Goal: Information Seeking & Learning: Check status

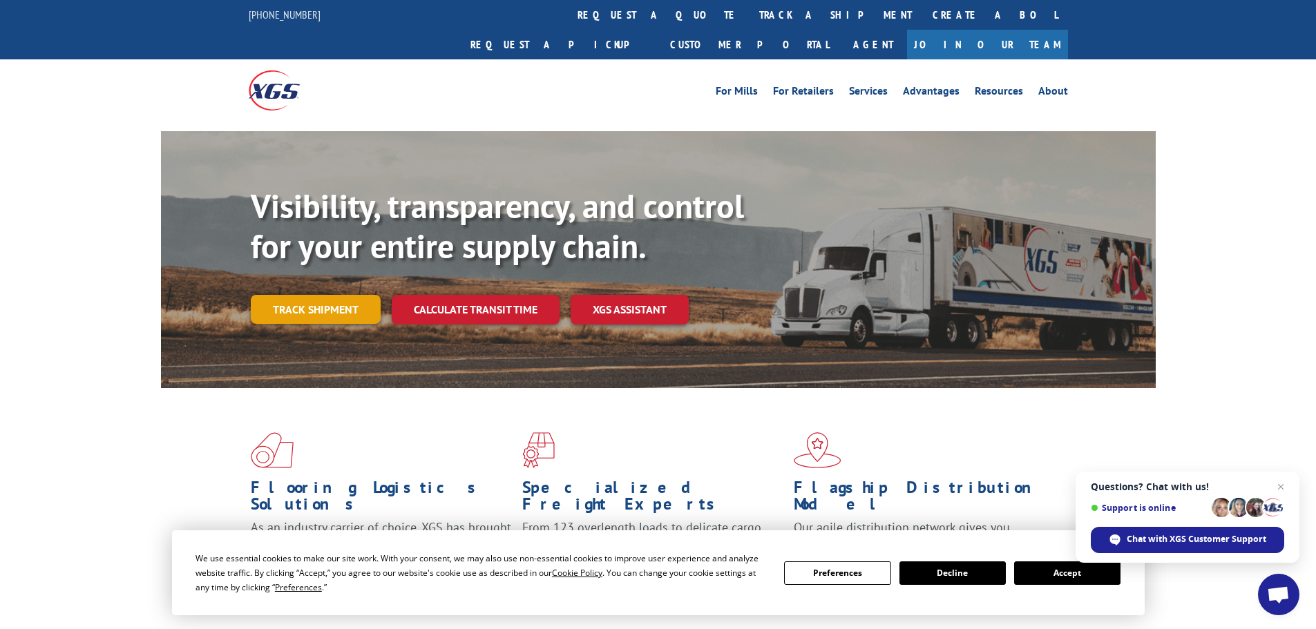
click at [327, 295] on link "Track shipment" at bounding box center [316, 309] width 130 height 29
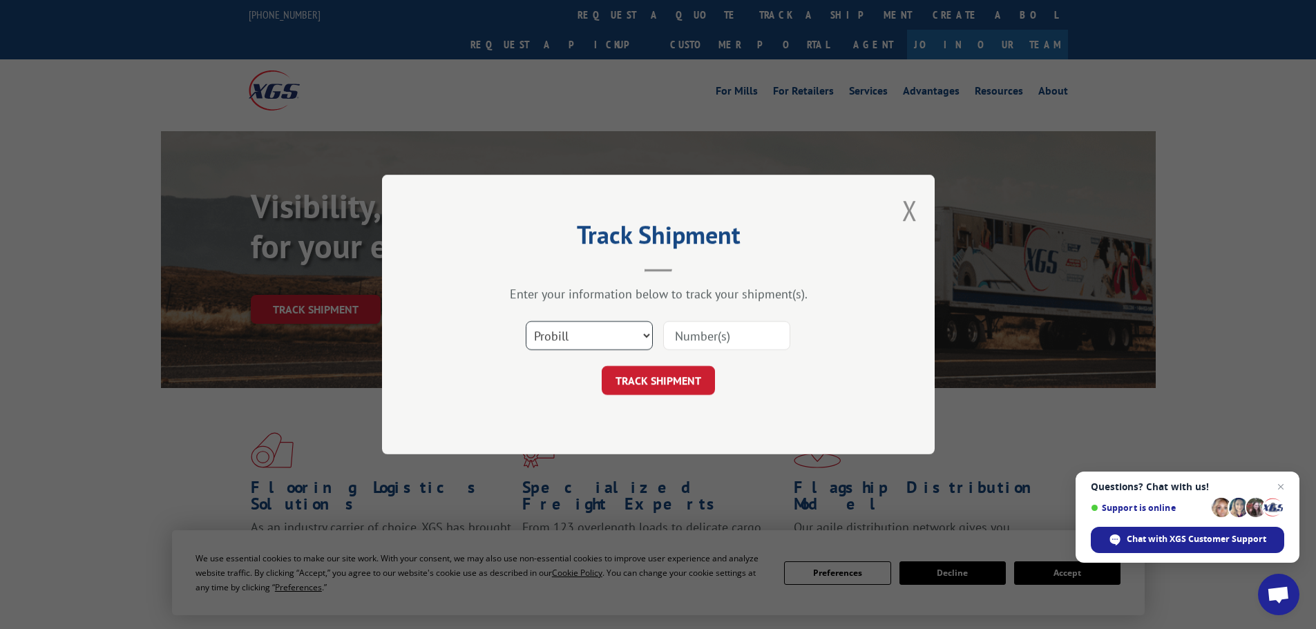
click at [564, 335] on select "Select category... Probill BOL PO" at bounding box center [589, 335] width 127 height 29
select select "po"
click at [526, 321] on select "Select category... Probill BOL PO" at bounding box center [589, 335] width 127 height 29
click at [700, 342] on input at bounding box center [726, 335] width 127 height 29
paste input "12537174"
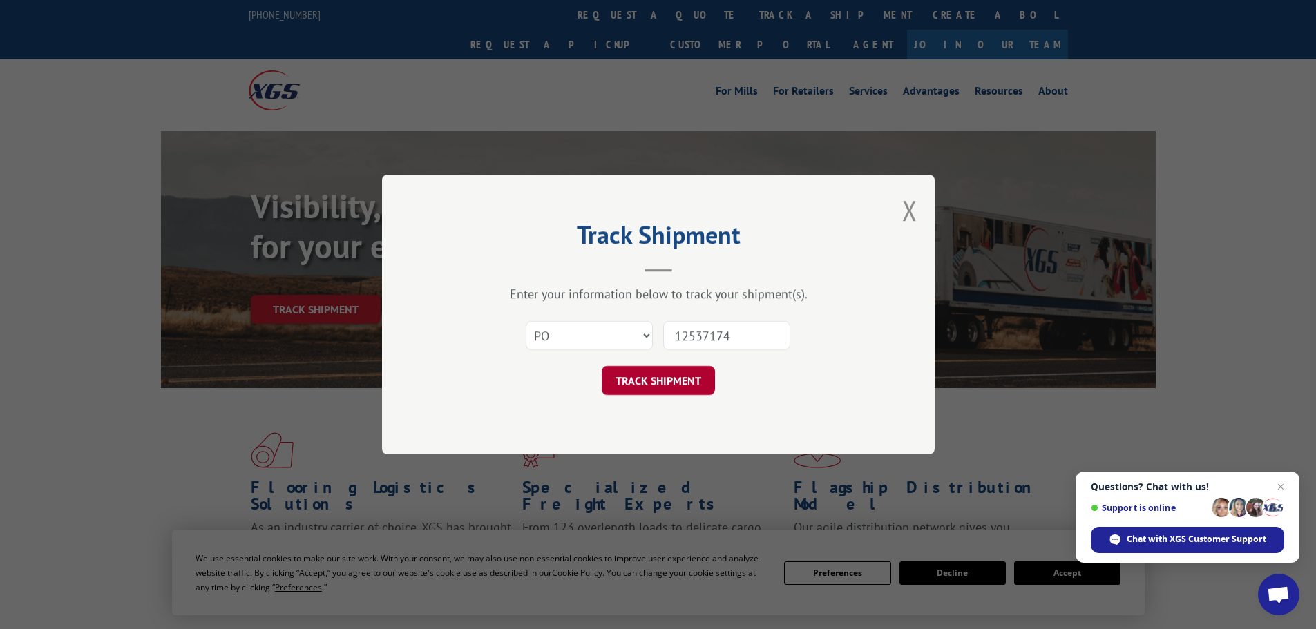
type input "12537174"
click at [669, 375] on button "TRACK SHIPMENT" at bounding box center [658, 380] width 113 height 29
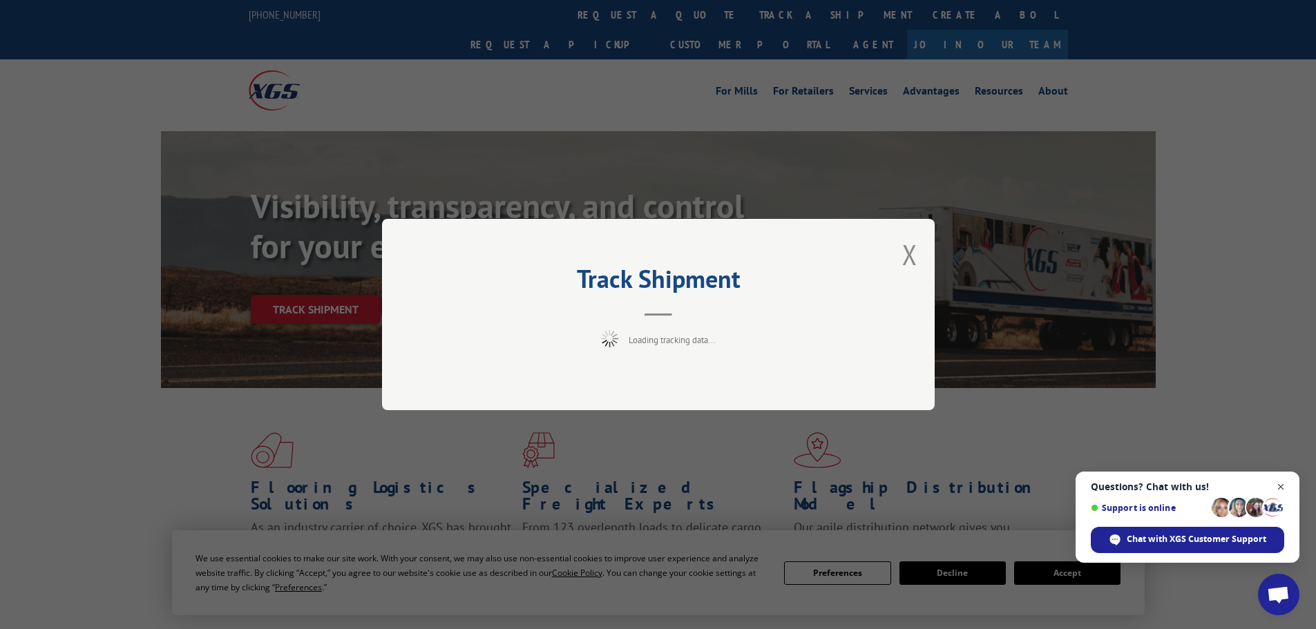
click at [1282, 487] on span "Close chat" at bounding box center [1281, 487] width 17 height 17
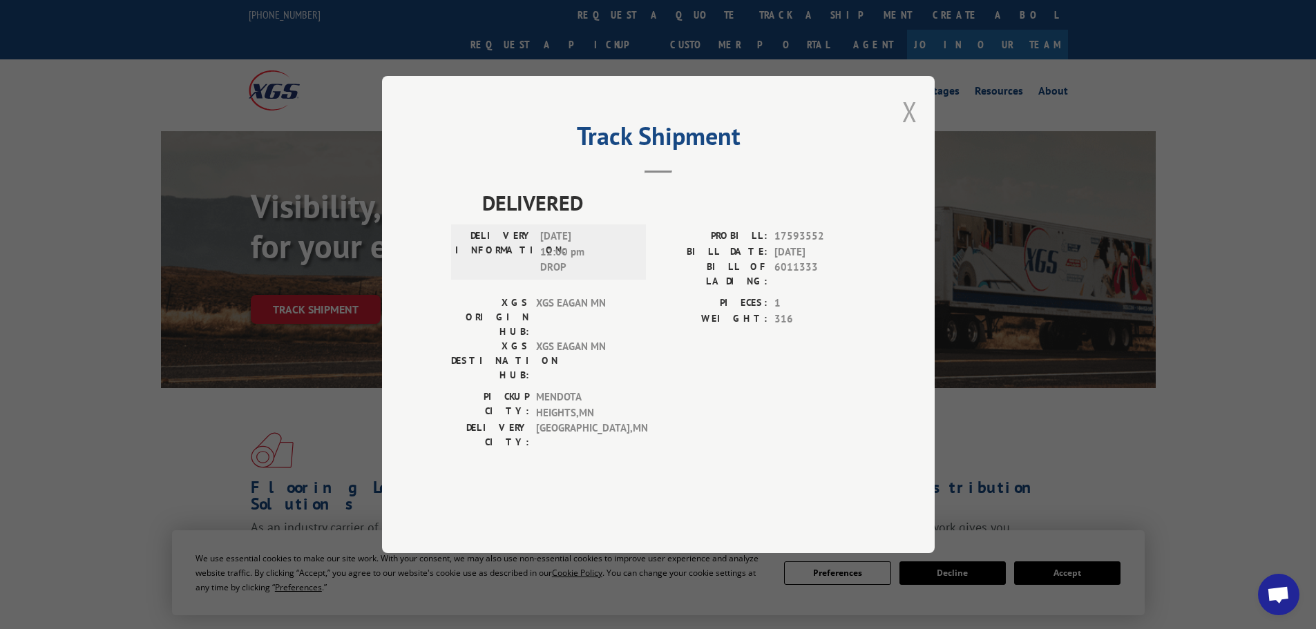
click at [908, 130] on button "Close modal" at bounding box center [909, 111] width 15 height 37
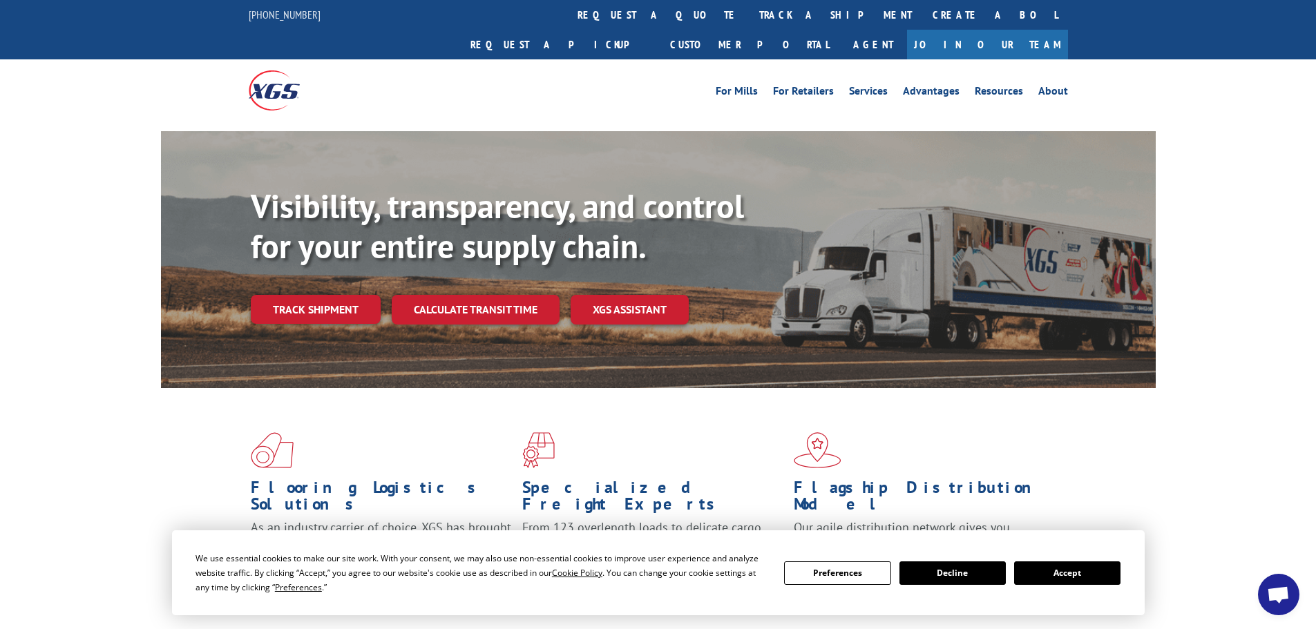
scroll to position [69, 0]
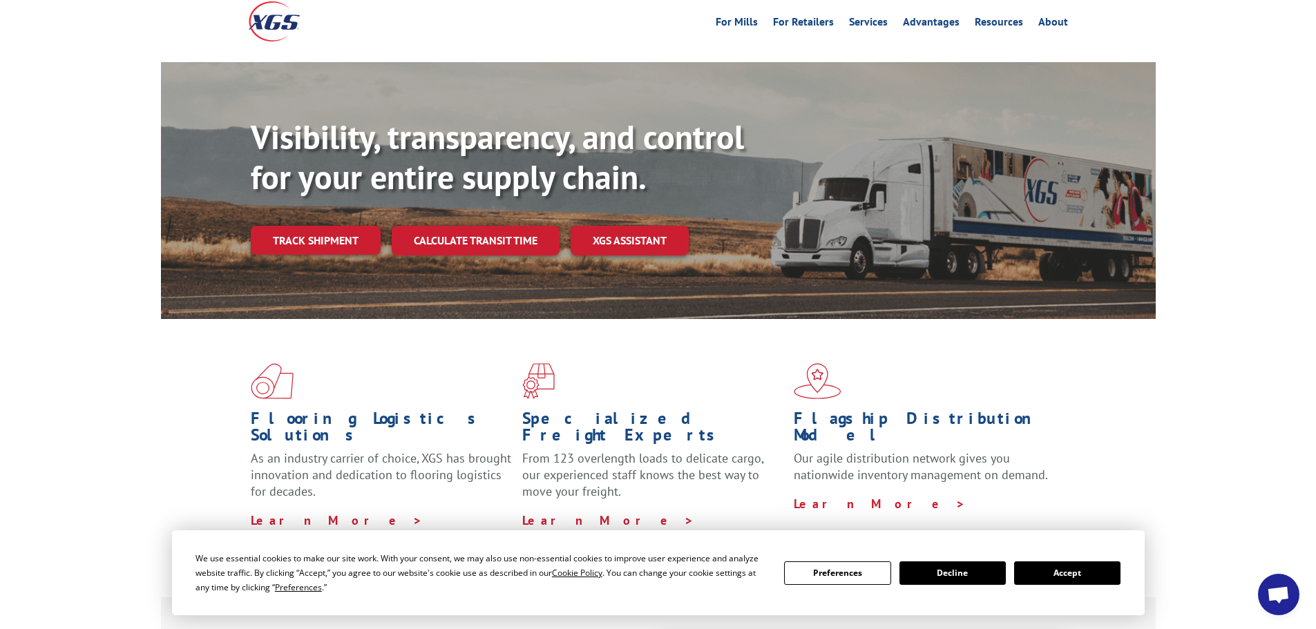
click at [1069, 573] on button "Accept" at bounding box center [1067, 573] width 106 height 23
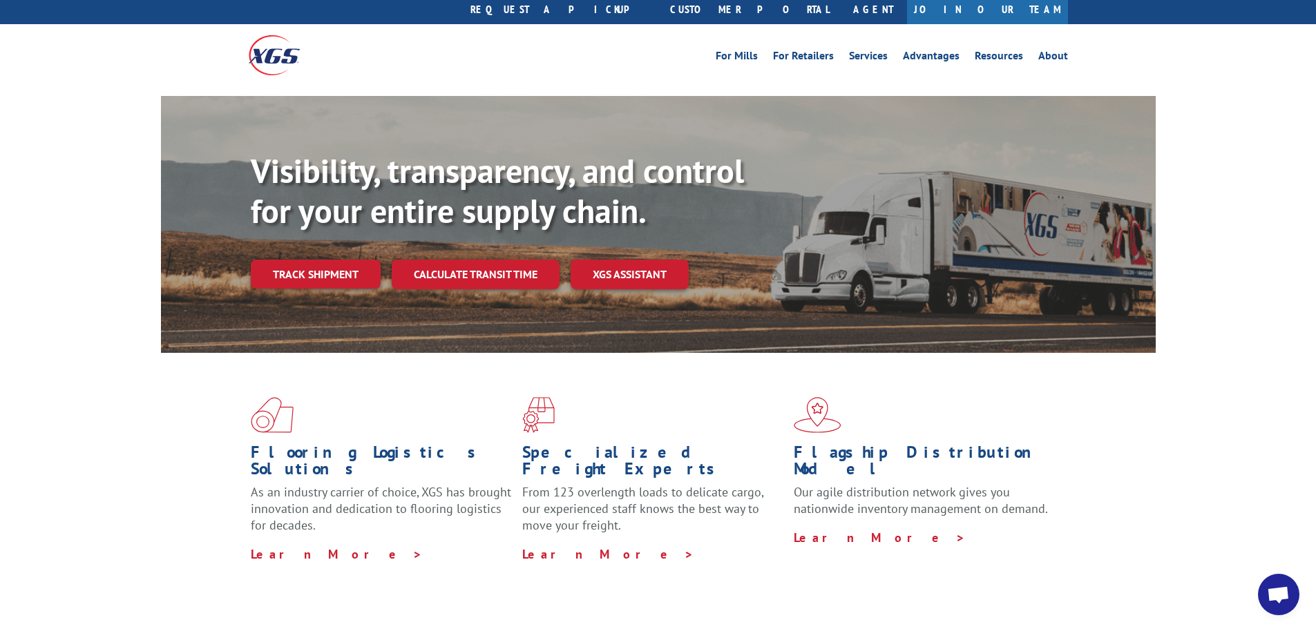
scroll to position [0, 0]
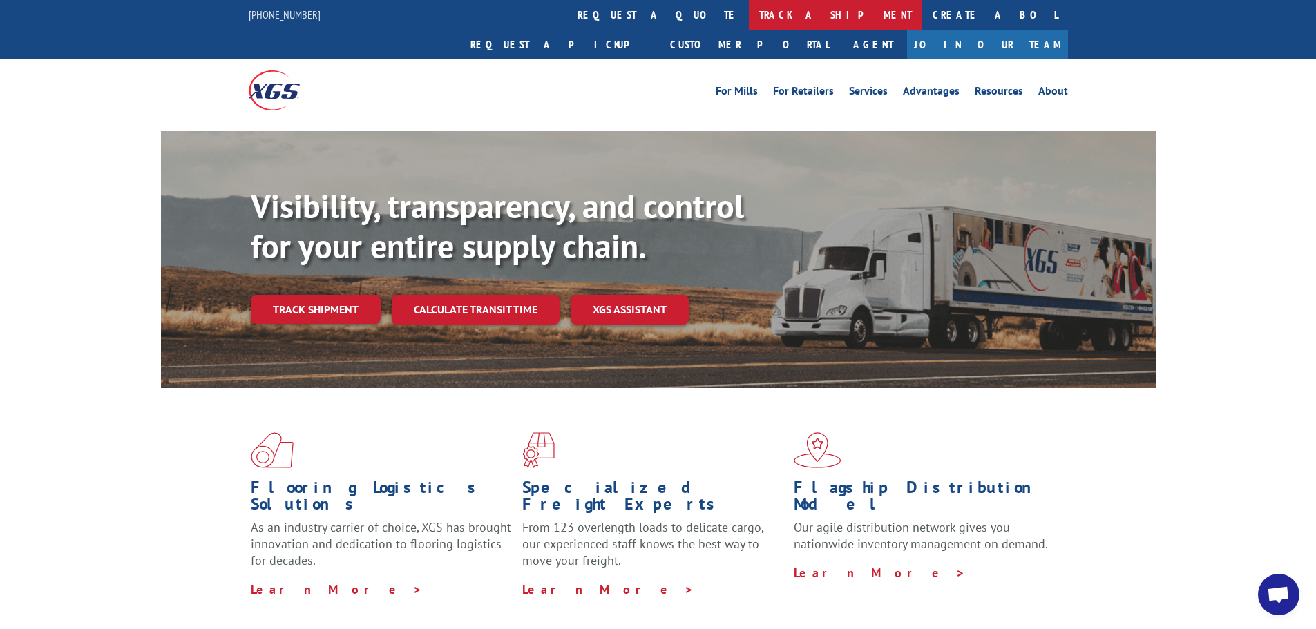
click at [749, 14] on link "track a shipment" at bounding box center [835, 15] width 173 height 30
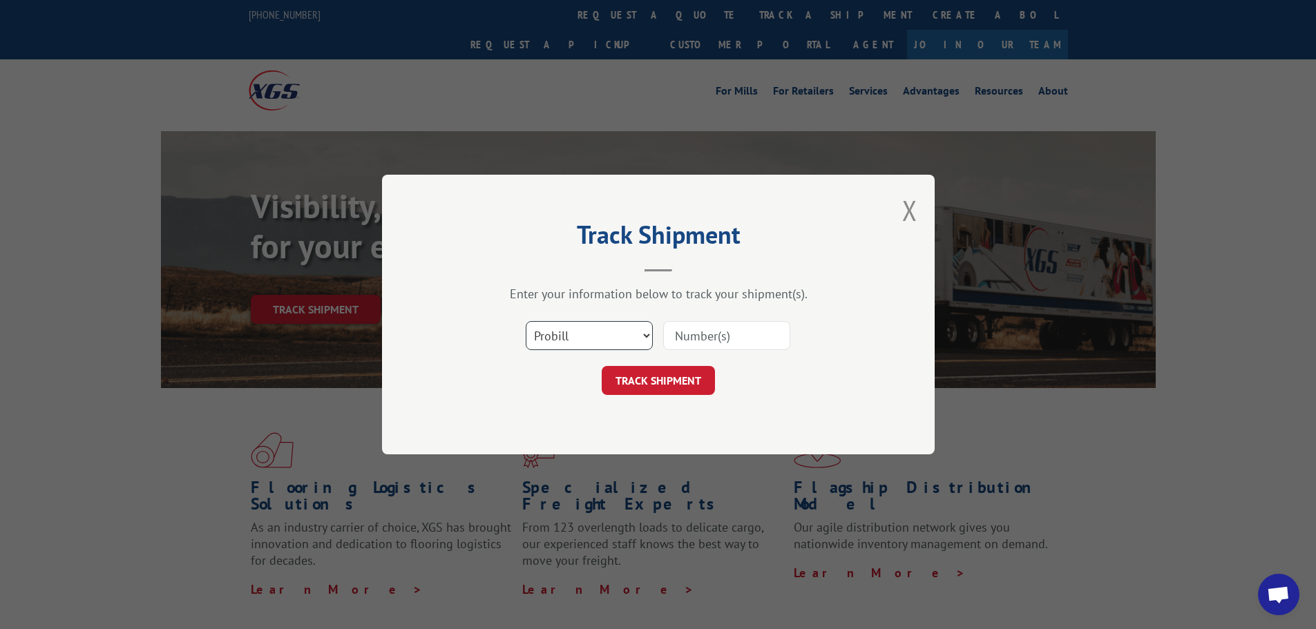
click at [600, 327] on select "Select category... Probill BOL PO" at bounding box center [589, 335] width 127 height 29
select select "po"
click at [526, 321] on select "Select category... Probill BOL PO" at bounding box center [589, 335] width 127 height 29
click at [725, 331] on input at bounding box center [726, 335] width 127 height 29
paste input "12537230"
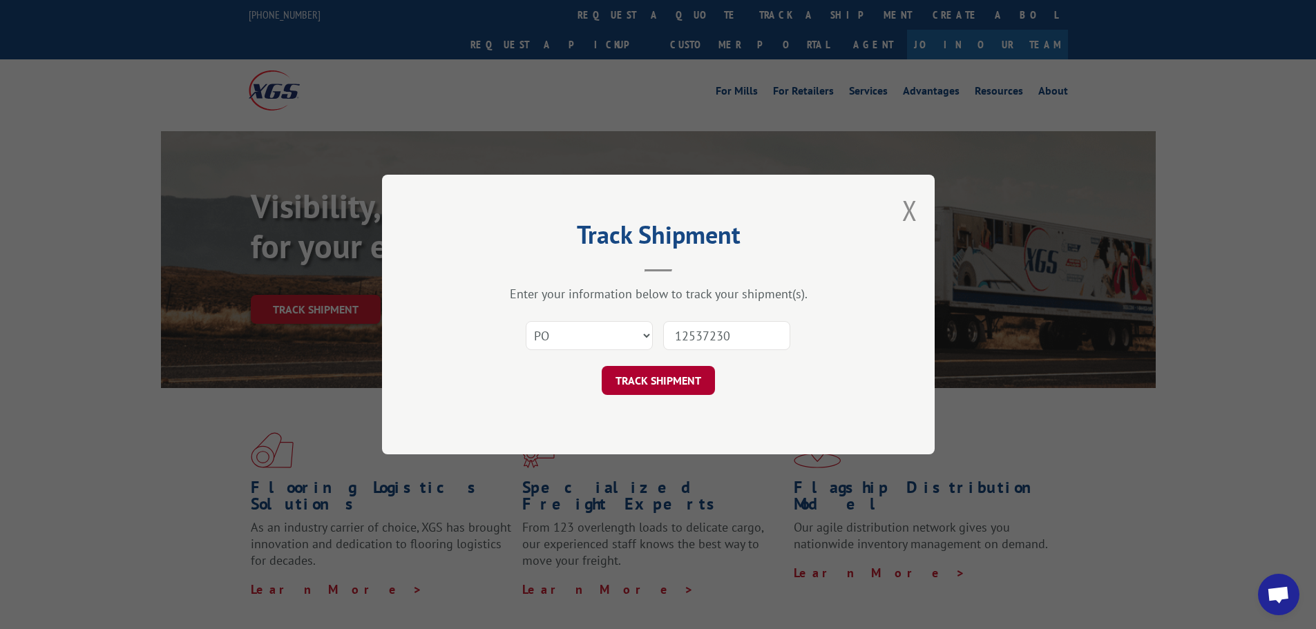
type input "12537230"
click at [678, 376] on button "TRACK SHIPMENT" at bounding box center [658, 380] width 113 height 29
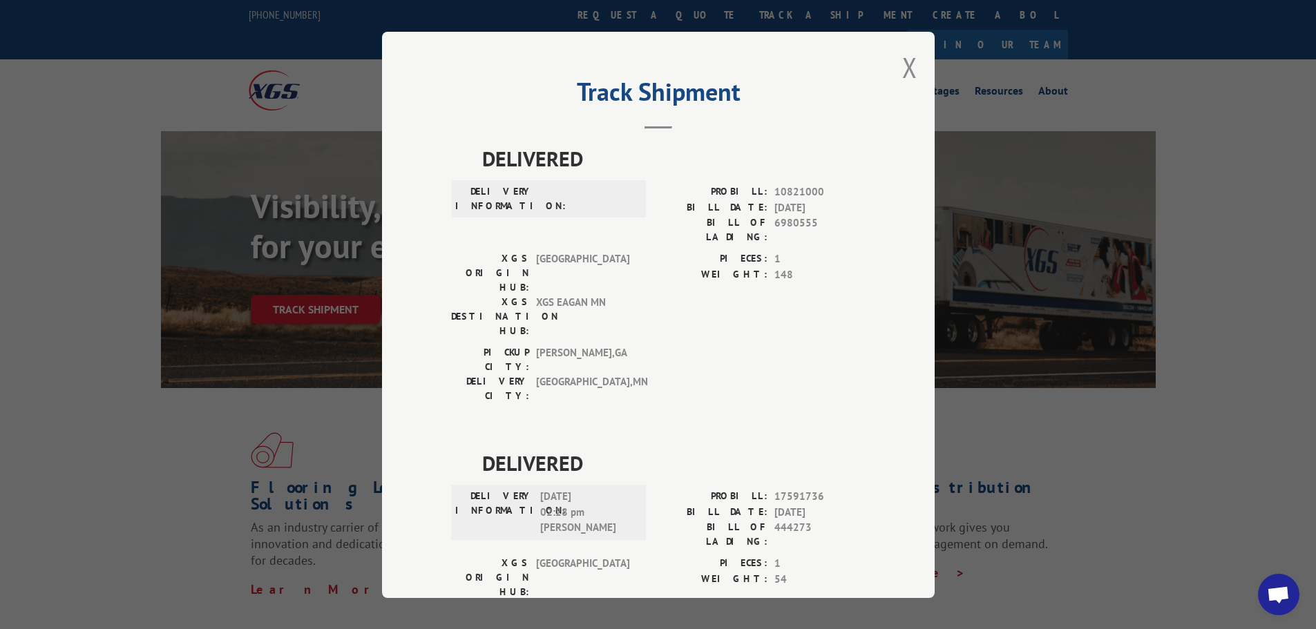
drag, startPoint x: 908, startPoint y: 74, endPoint x: 902, endPoint y: 76, distance: 7.2
click at [906, 75] on button "Close modal" at bounding box center [909, 67] width 15 height 37
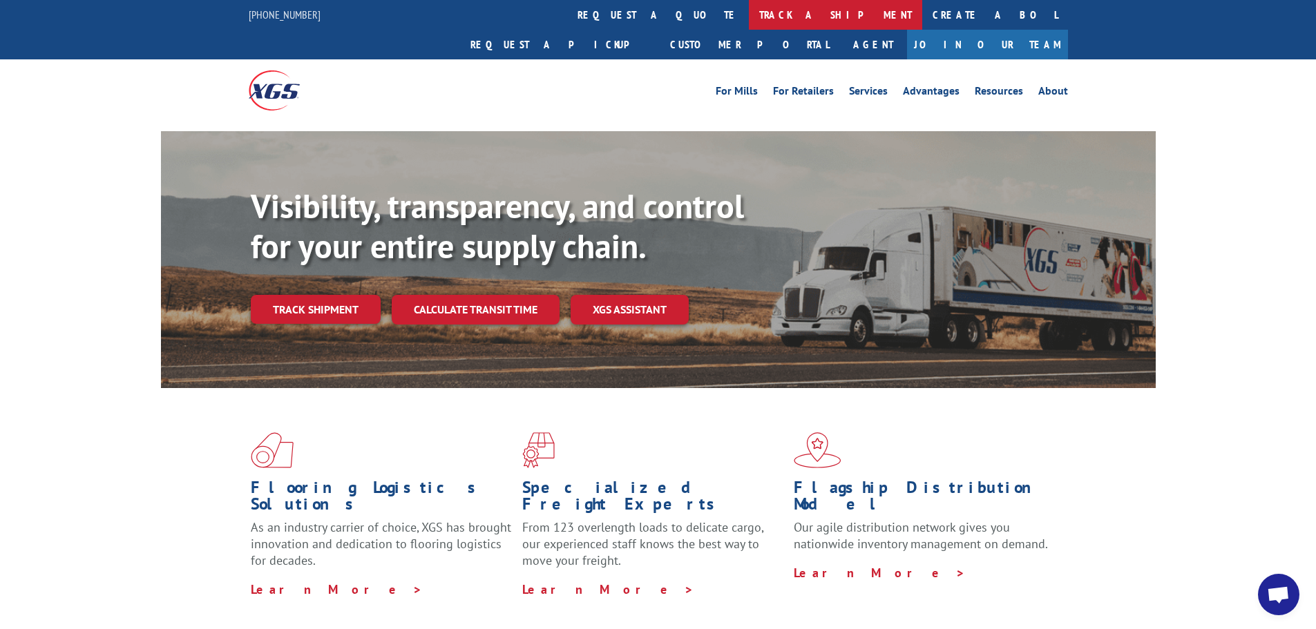
click at [749, 12] on link "track a shipment" at bounding box center [835, 15] width 173 height 30
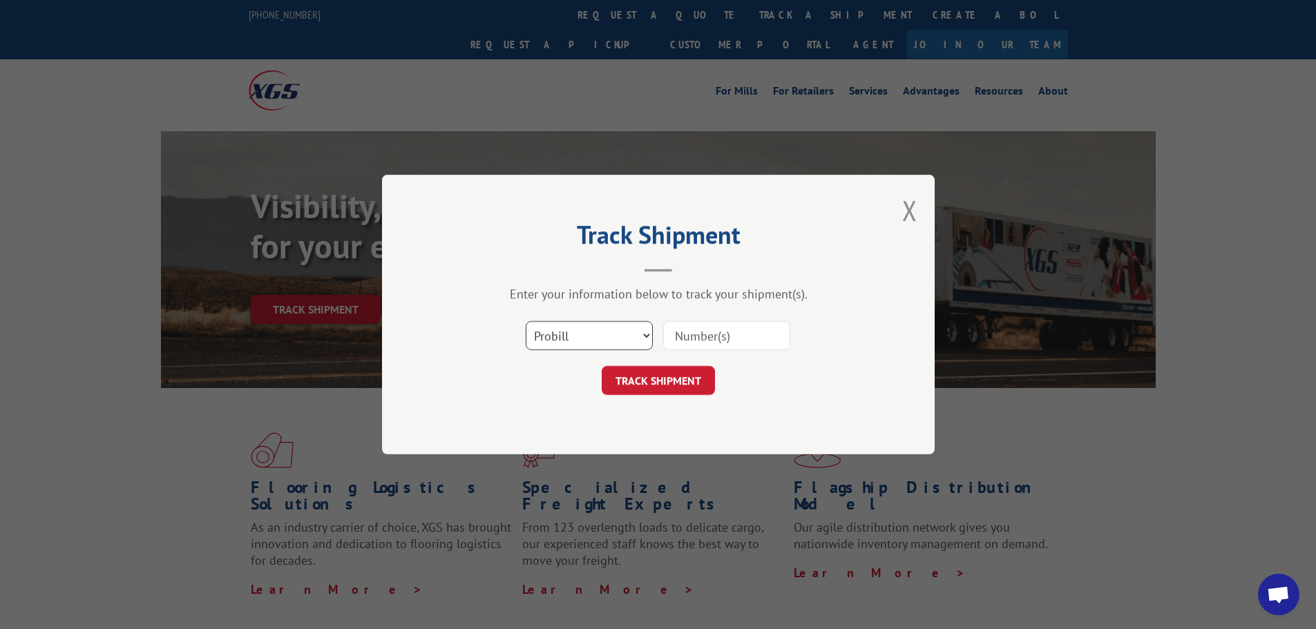
click at [606, 334] on select "Select category... Probill BOL PO" at bounding box center [589, 335] width 127 height 29
select select "po"
click at [526, 321] on select "Select category... Probill BOL PO" at bounding box center [589, 335] width 127 height 29
click at [680, 338] on input at bounding box center [726, 335] width 127 height 29
paste input "12537230"
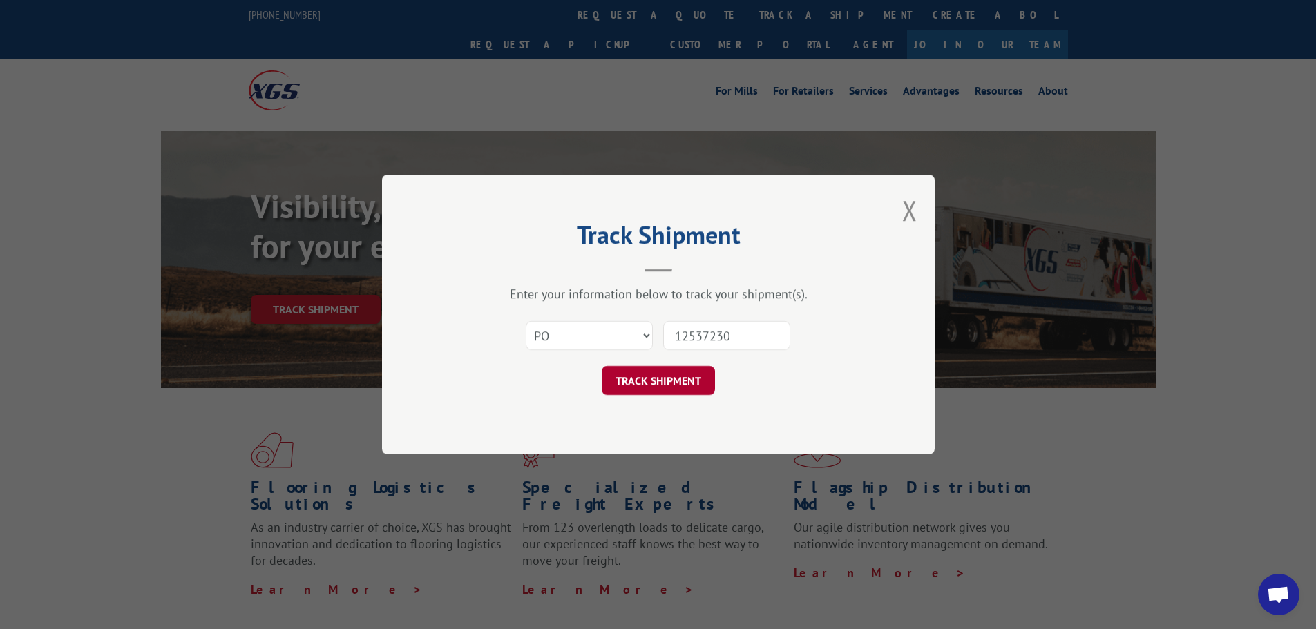
type input "12537230"
click at [688, 380] on button "TRACK SHIPMENT" at bounding box center [658, 380] width 113 height 29
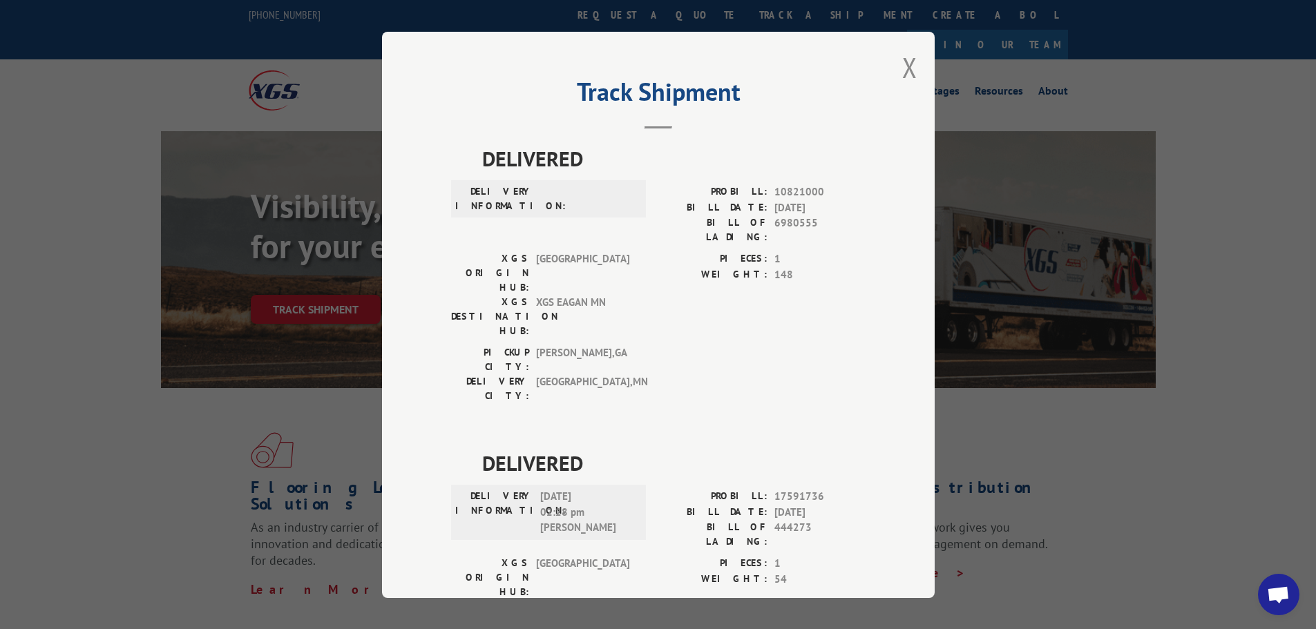
click at [906, 69] on button "Close modal" at bounding box center [909, 67] width 15 height 37
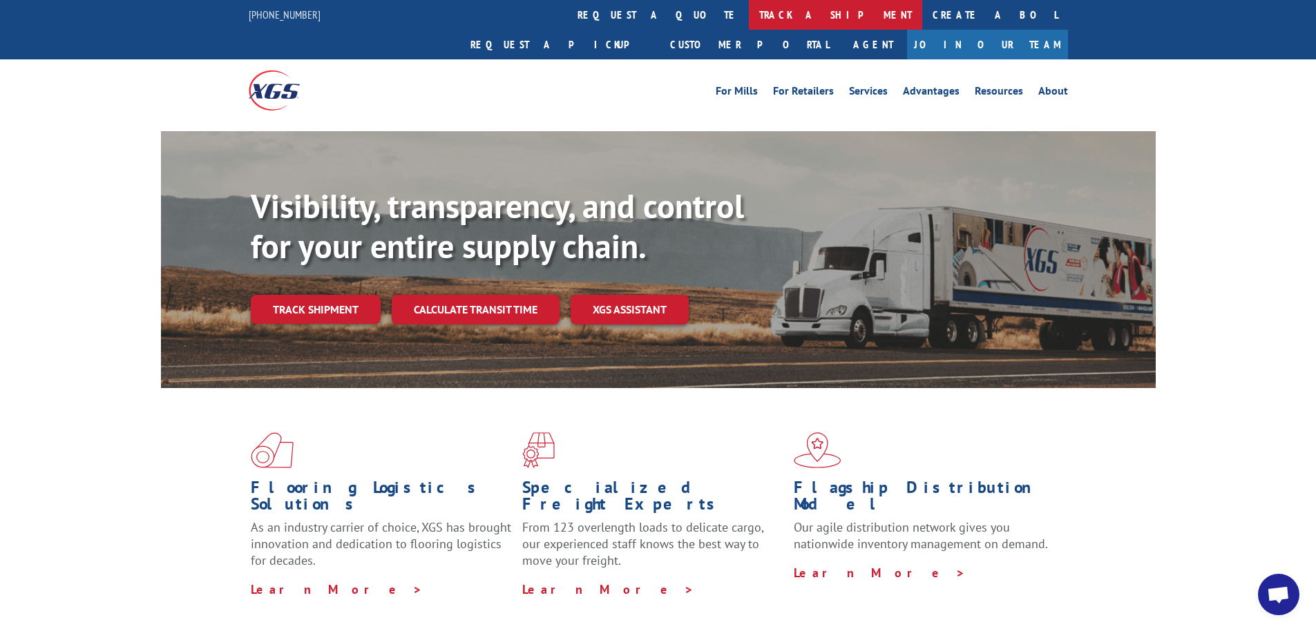
click at [749, 9] on link "track a shipment" at bounding box center [835, 15] width 173 height 30
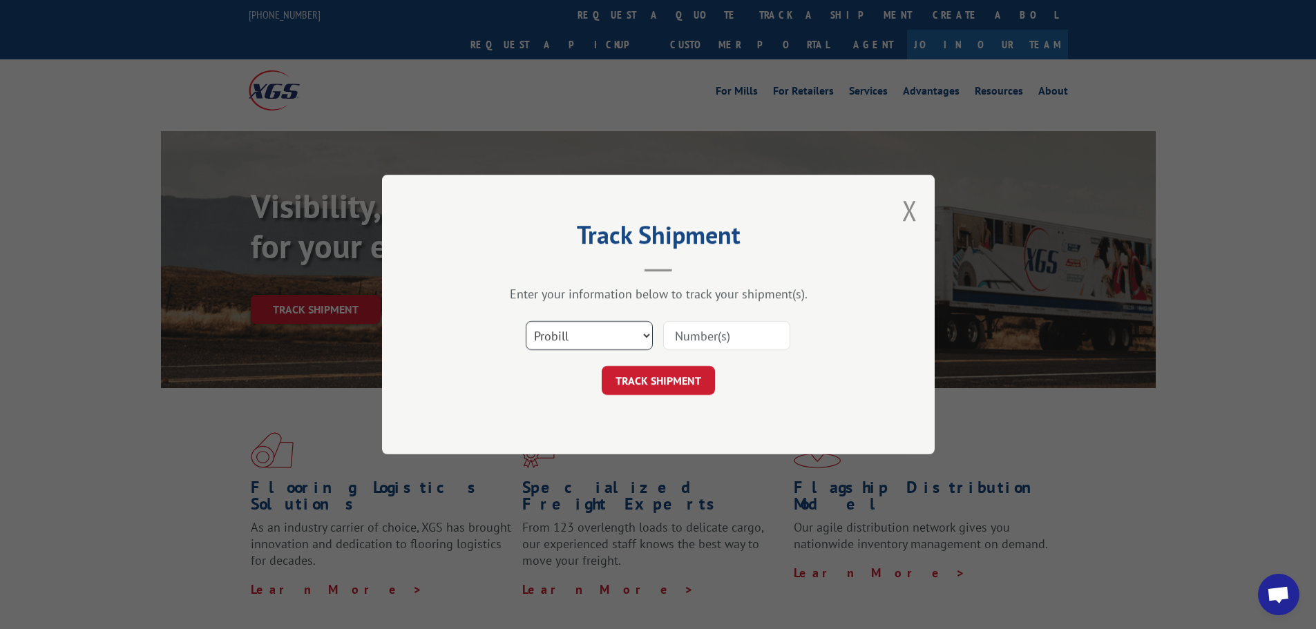
click at [587, 332] on select "Select category... Probill BOL PO" at bounding box center [589, 335] width 127 height 29
select select "po"
click at [526, 321] on select "Select category... Probill BOL PO" at bounding box center [589, 335] width 127 height 29
click at [698, 337] on input at bounding box center [726, 335] width 127 height 29
paste input "12537229"
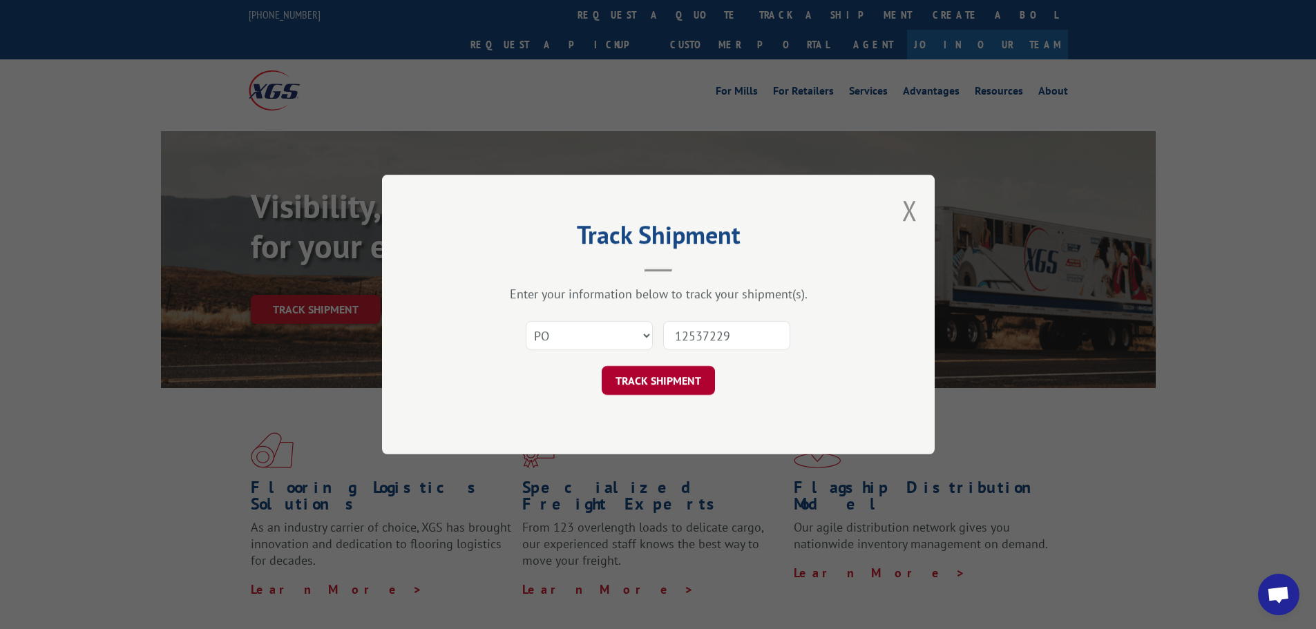
type input "12537229"
click at [692, 376] on button "TRACK SHIPMENT" at bounding box center [658, 380] width 113 height 29
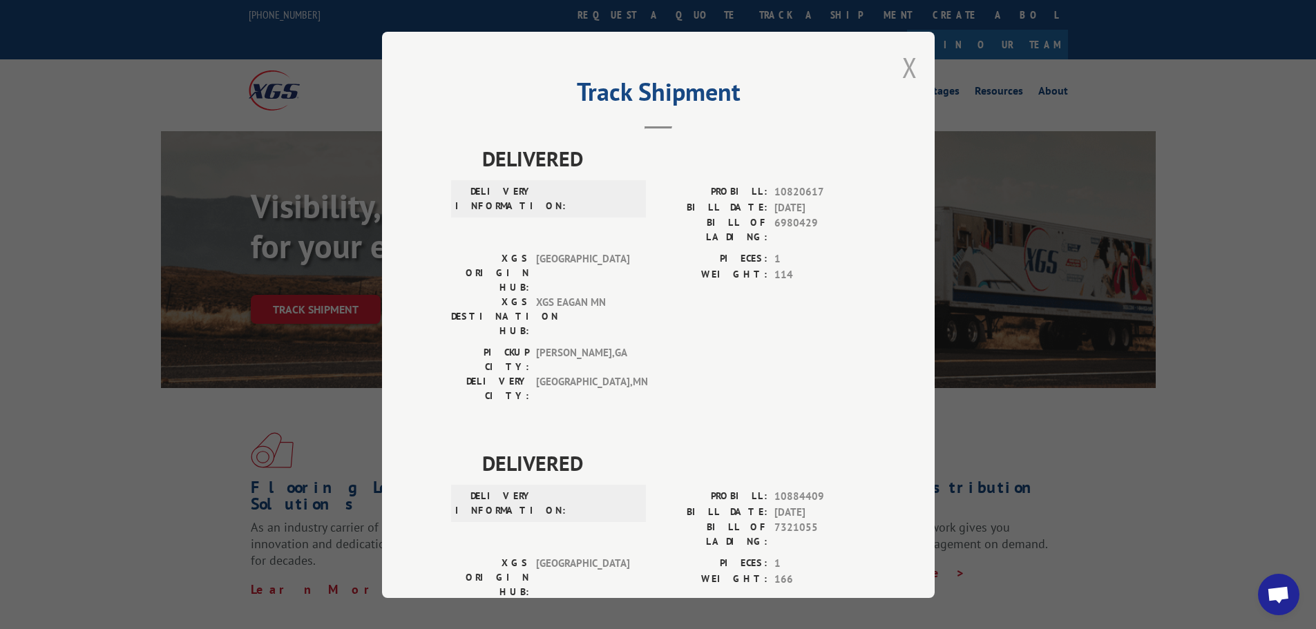
click at [909, 69] on button "Close modal" at bounding box center [909, 67] width 15 height 37
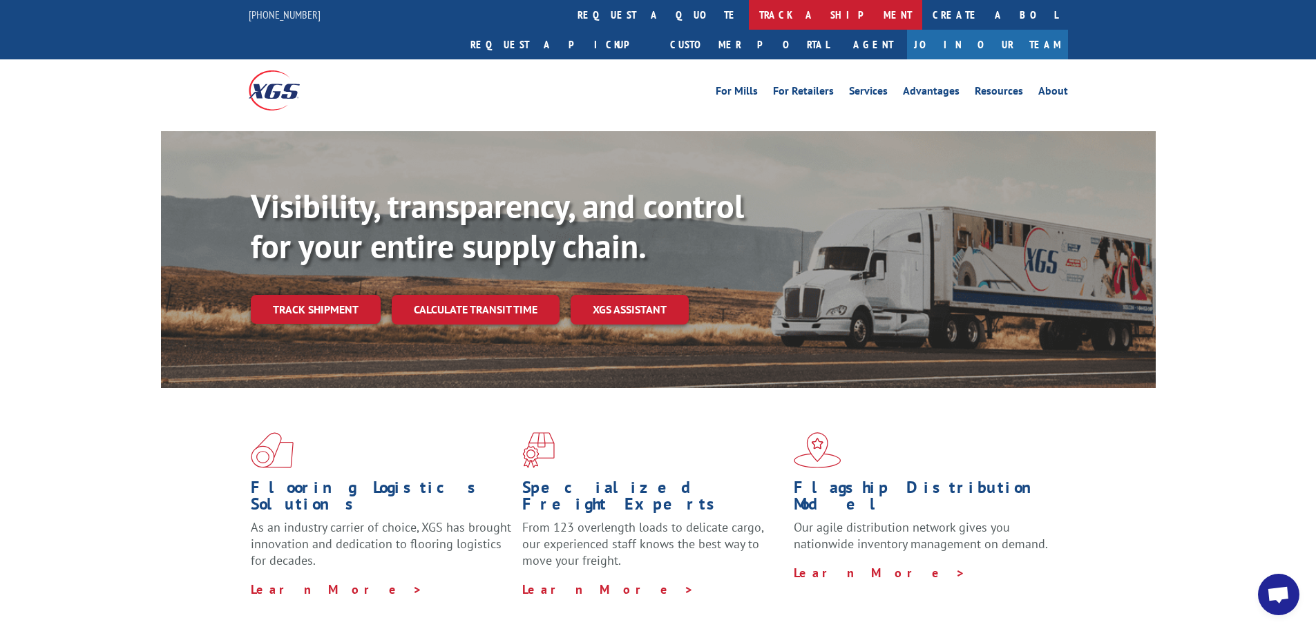
click at [749, 15] on link "track a shipment" at bounding box center [835, 15] width 173 height 30
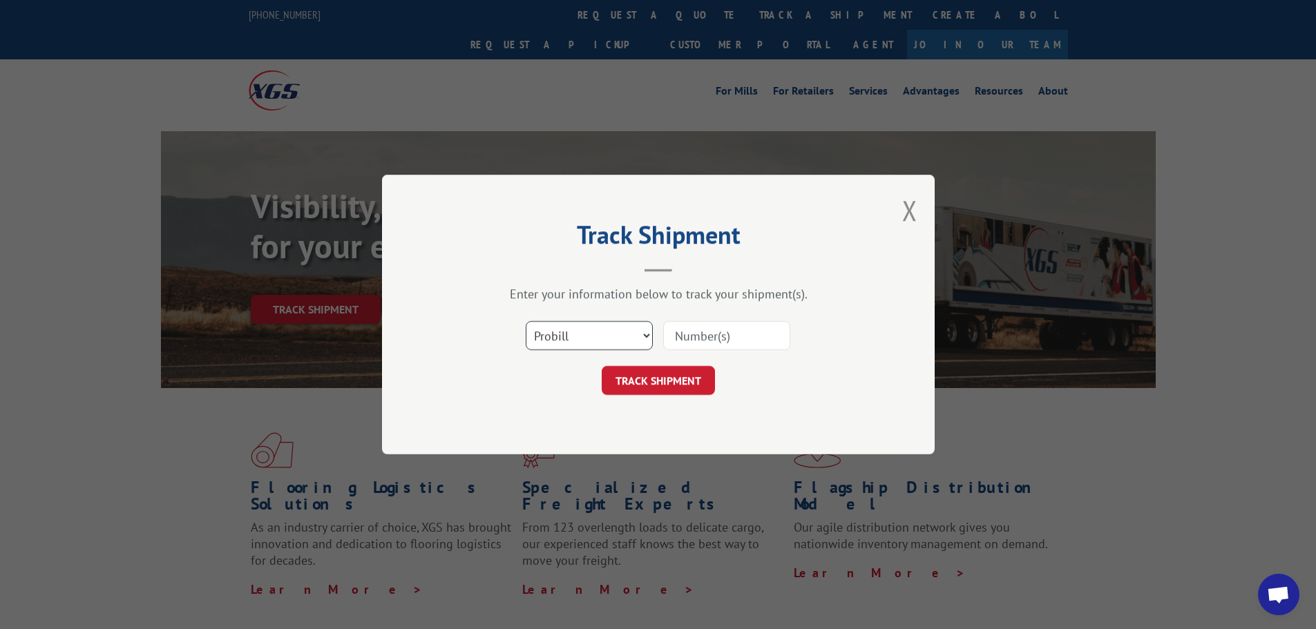
click at [602, 332] on select "Select category... Probill BOL PO" at bounding box center [589, 335] width 127 height 29
select select "po"
click at [526, 321] on select "Select category... Probill BOL PO" at bounding box center [589, 335] width 127 height 29
click at [650, 383] on button "TRACK SHIPMENT" at bounding box center [658, 380] width 113 height 29
click at [689, 345] on input at bounding box center [726, 335] width 127 height 29
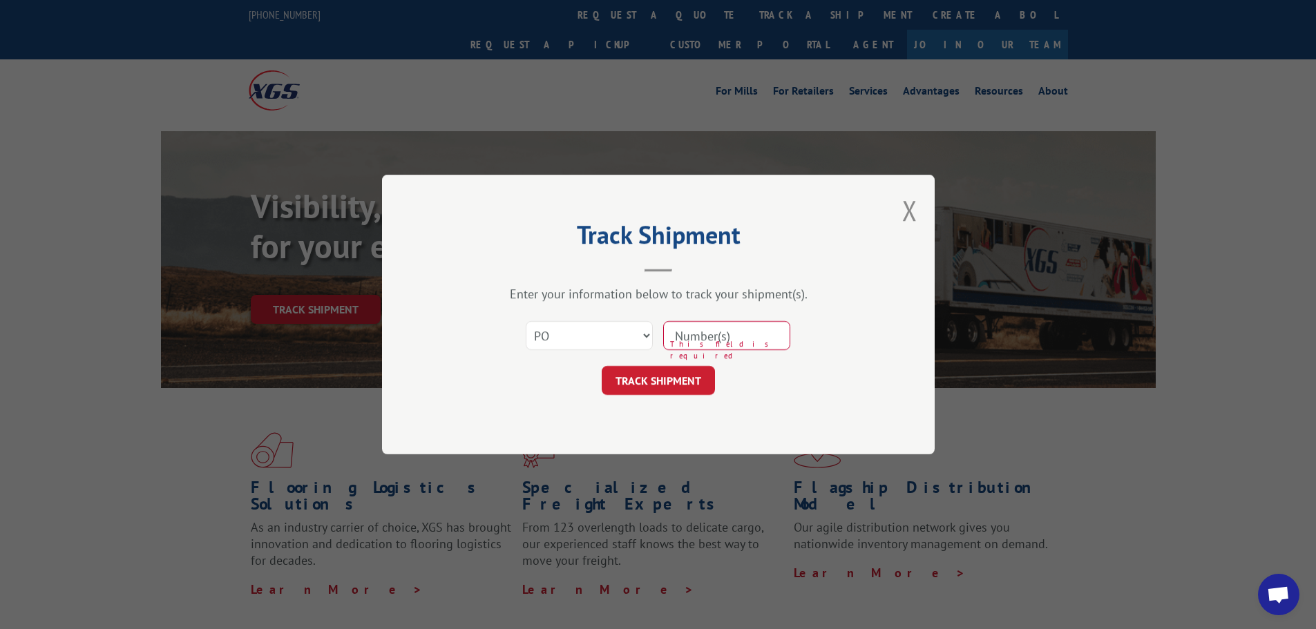
paste input "12537108"
type input "12537108"
click at [703, 377] on button "TRACK SHIPMENT" at bounding box center [658, 380] width 113 height 29
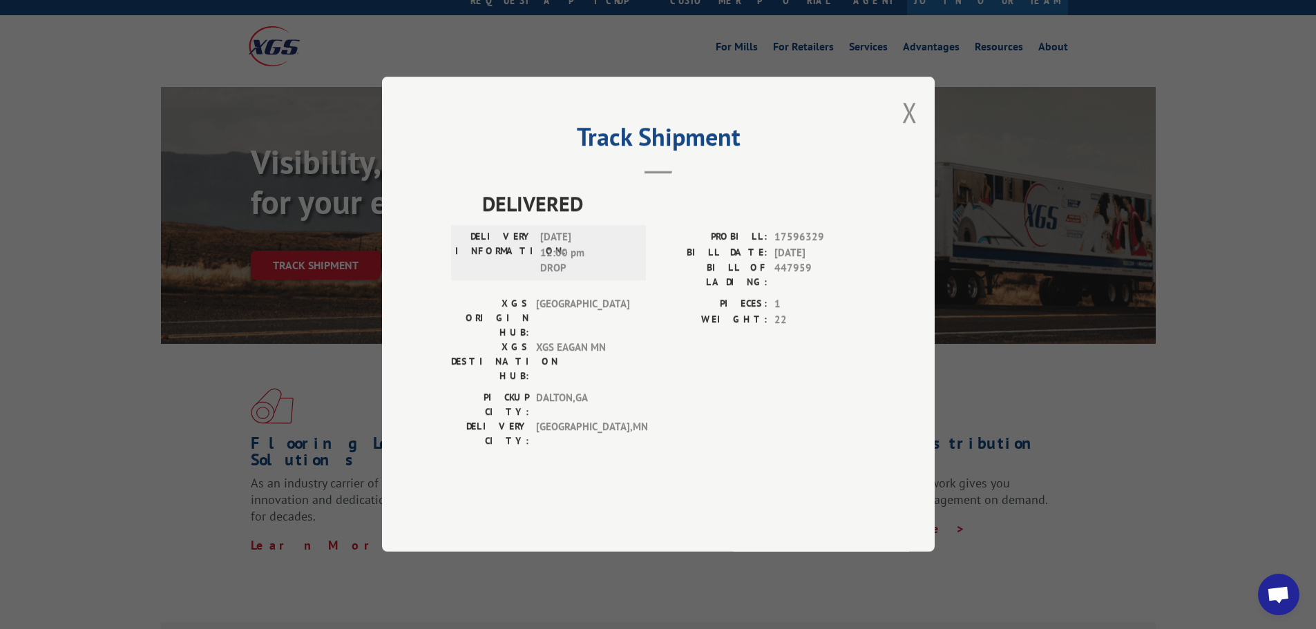
scroll to position [69, 0]
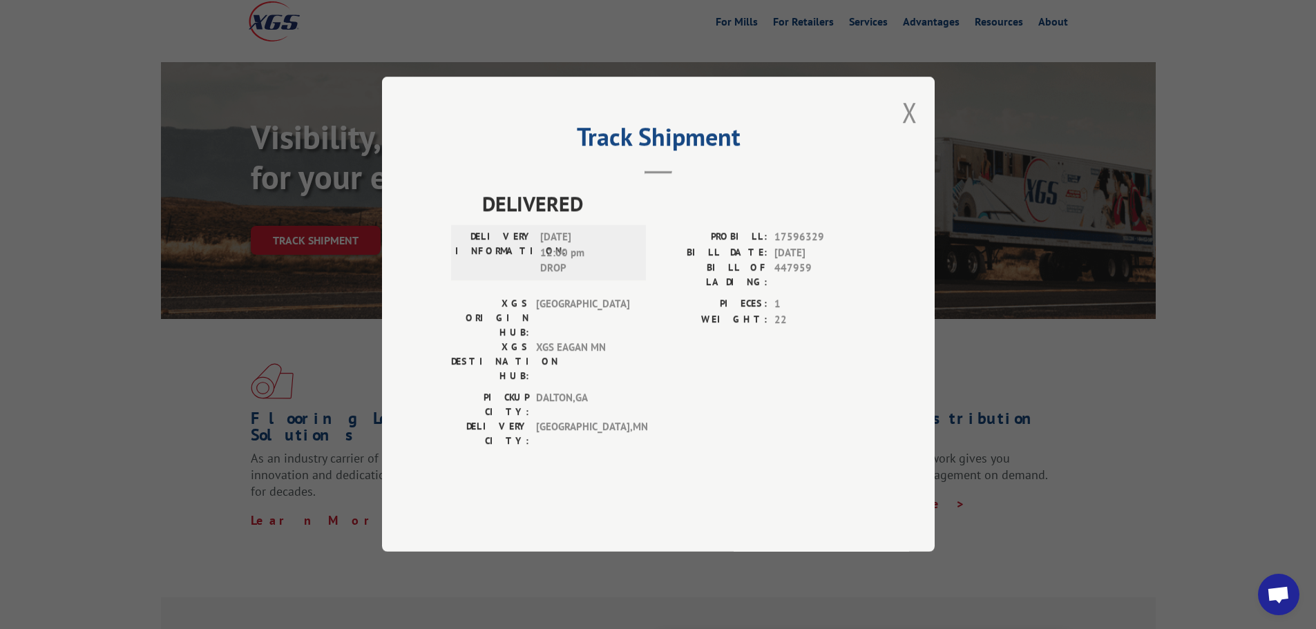
click at [915, 131] on button "Close modal" at bounding box center [909, 112] width 15 height 37
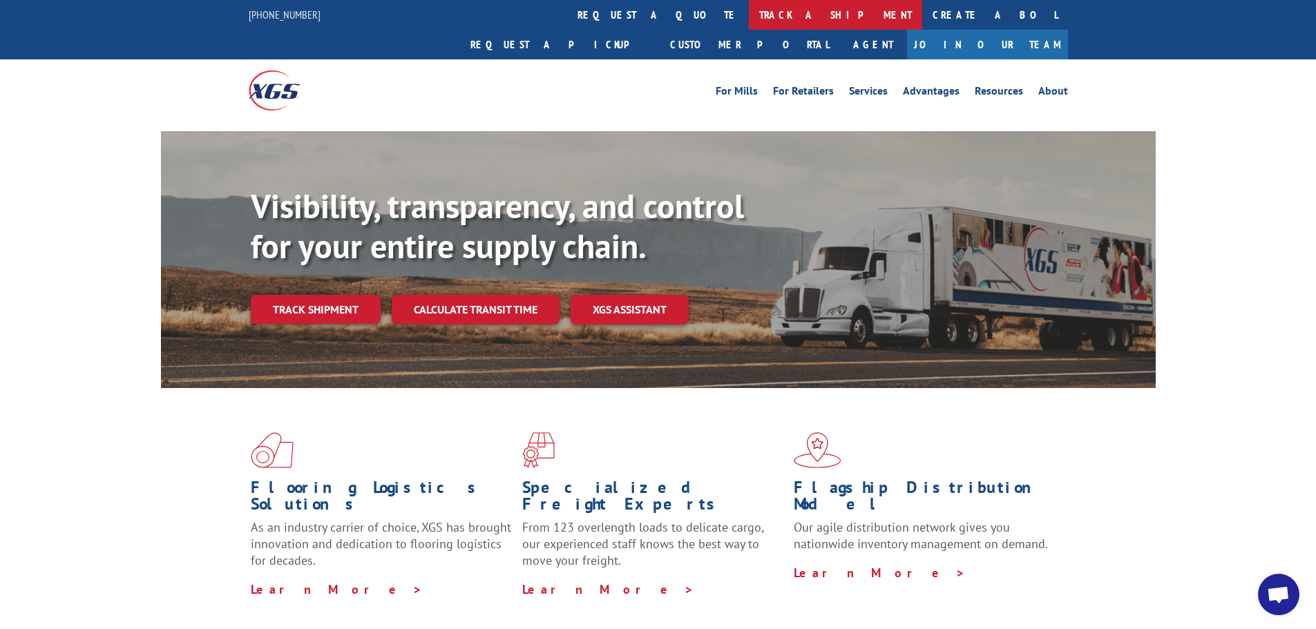
click at [749, 17] on link "track a shipment" at bounding box center [835, 15] width 173 height 30
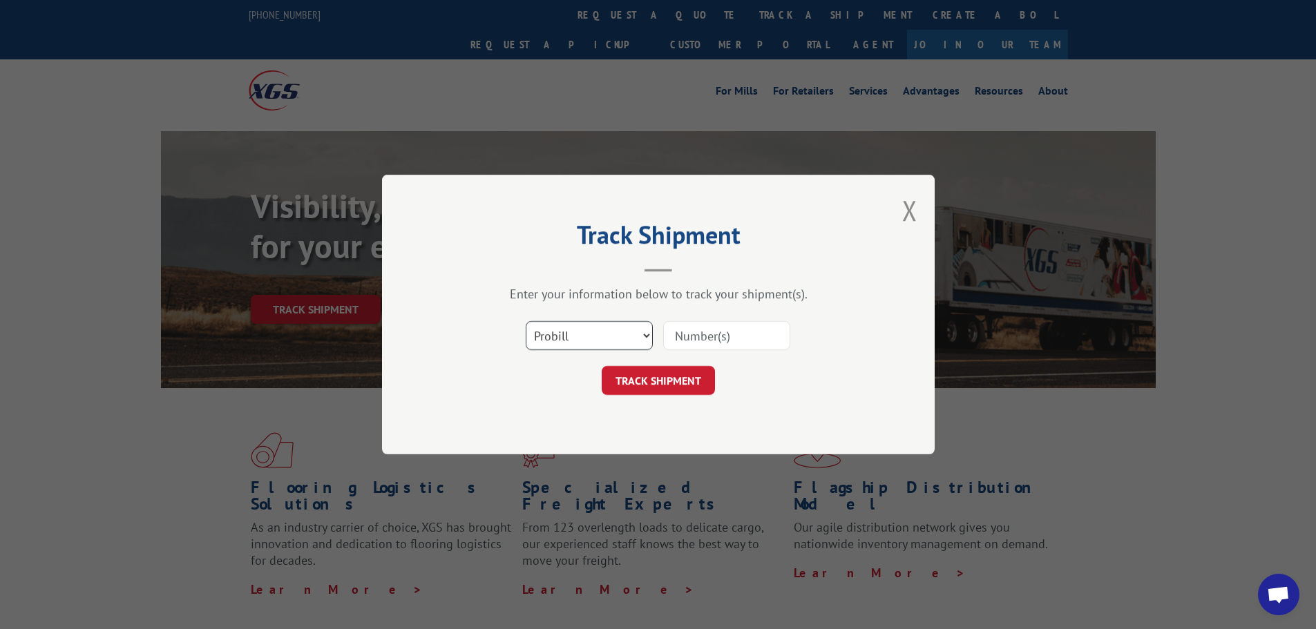
click at [569, 333] on select "Select category... Probill BOL PO" at bounding box center [589, 335] width 127 height 29
select select "po"
click at [526, 321] on select "Select category... Probill BOL PO" at bounding box center [589, 335] width 127 height 29
click at [689, 336] on input at bounding box center [726, 335] width 127 height 29
paste input "12537245"
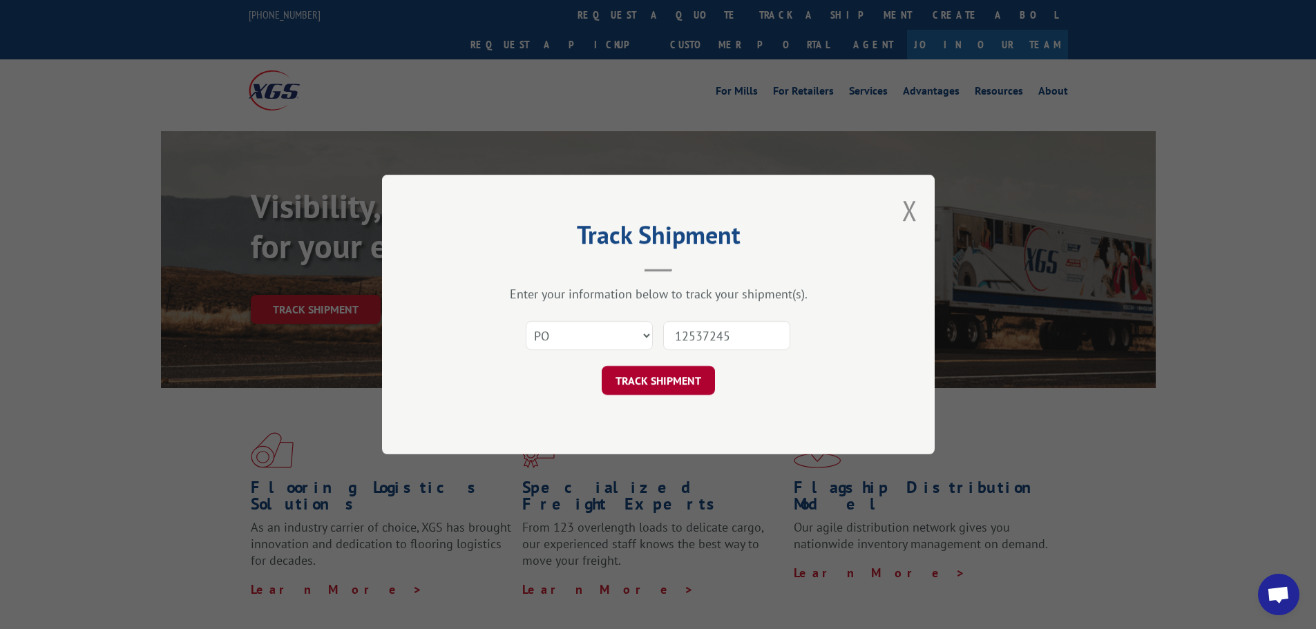
type input "12537245"
click at [692, 380] on button "TRACK SHIPMENT" at bounding box center [658, 380] width 113 height 29
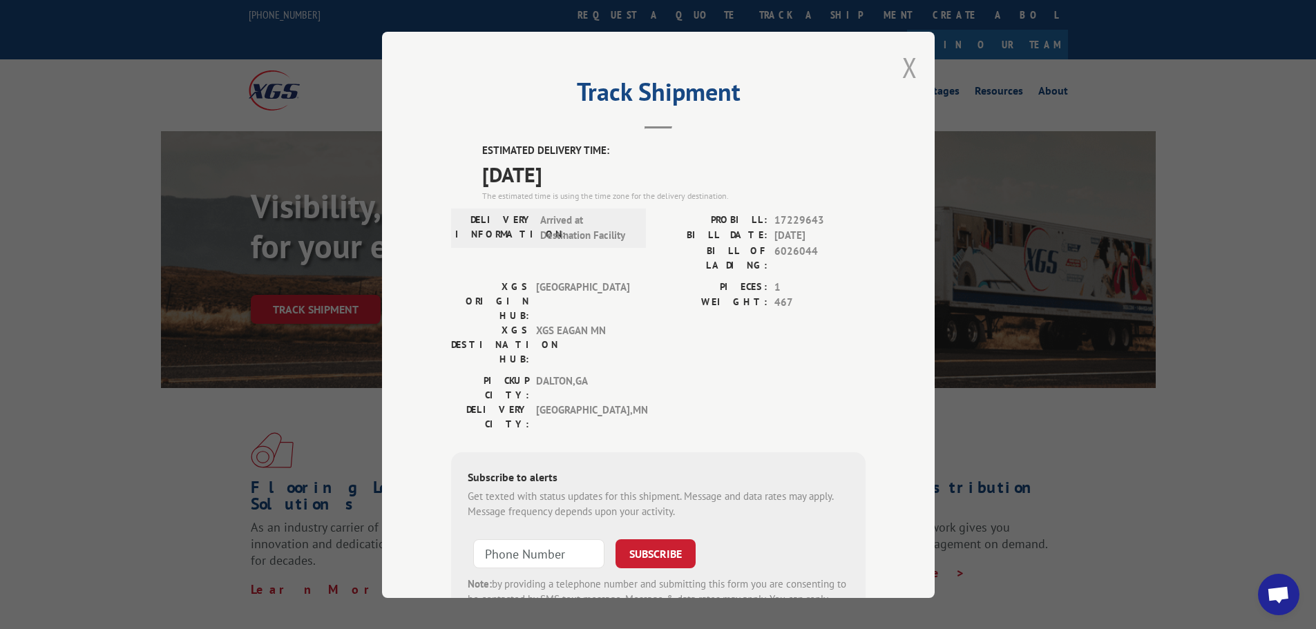
click at [903, 66] on button "Close modal" at bounding box center [909, 67] width 15 height 37
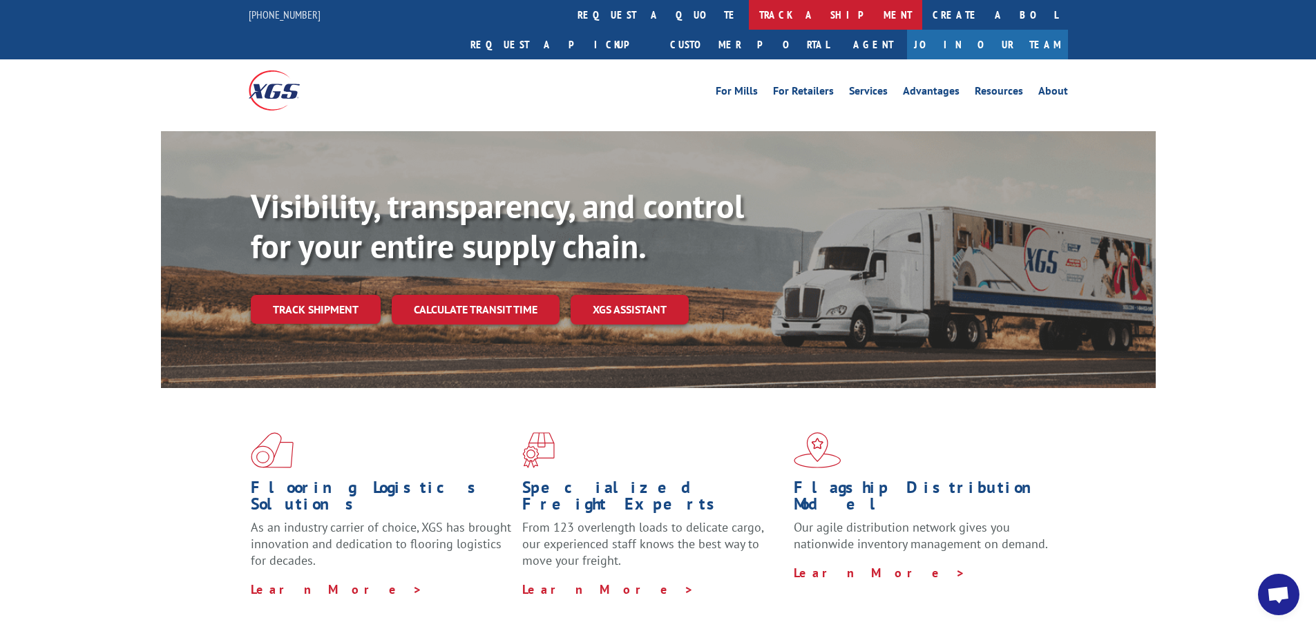
click at [749, 14] on link "track a shipment" at bounding box center [835, 15] width 173 height 30
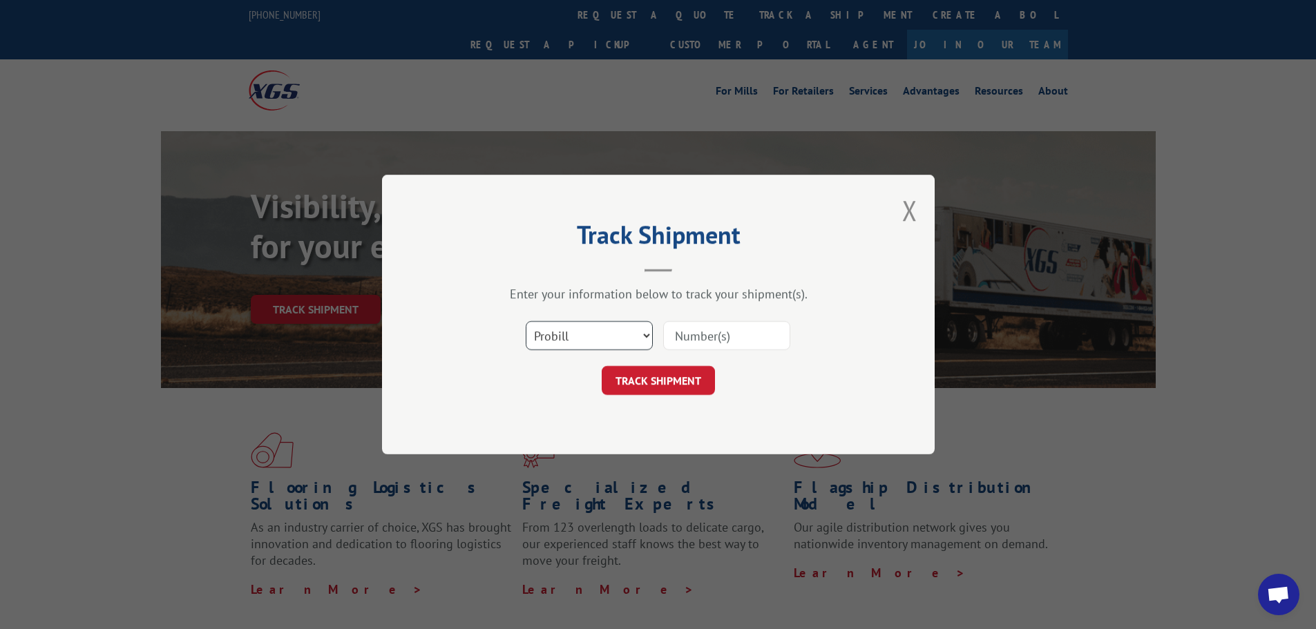
click at [566, 341] on select "Select category... Probill BOL PO" at bounding box center [589, 335] width 127 height 29
select select "po"
click at [526, 321] on select "Select category... Probill BOL PO" at bounding box center [589, 335] width 127 height 29
click at [696, 341] on input at bounding box center [726, 335] width 127 height 29
paste input "12537222"
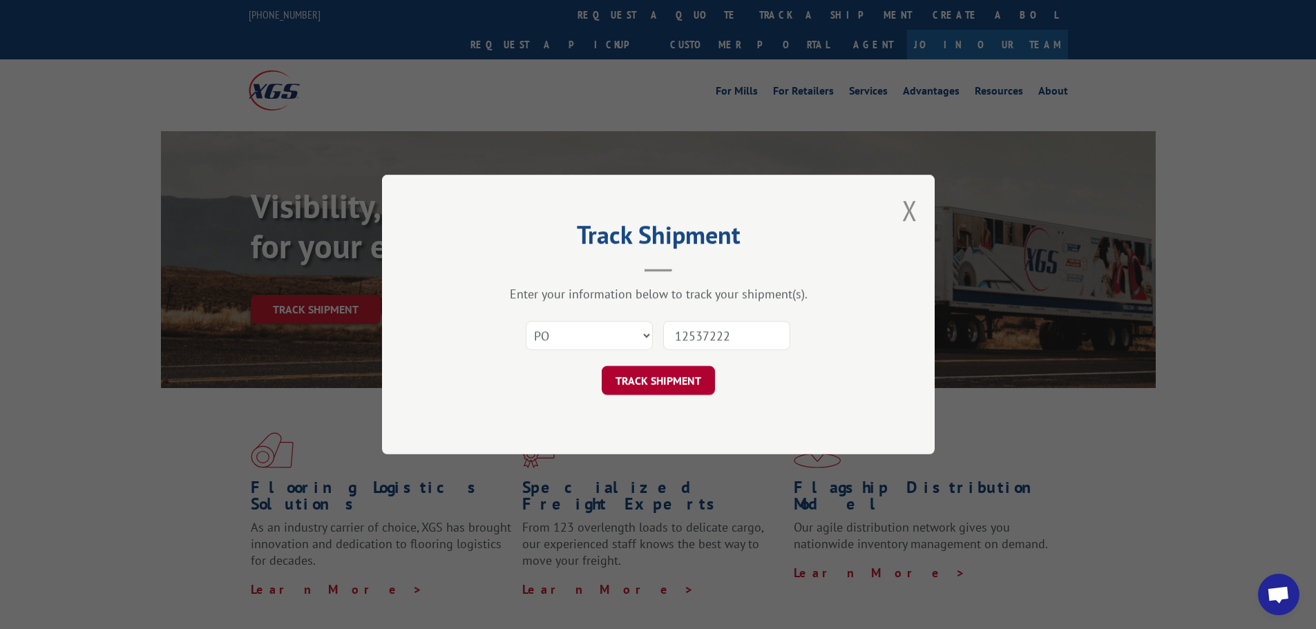
type input "12537222"
click at [656, 377] on button "TRACK SHIPMENT" at bounding box center [658, 380] width 113 height 29
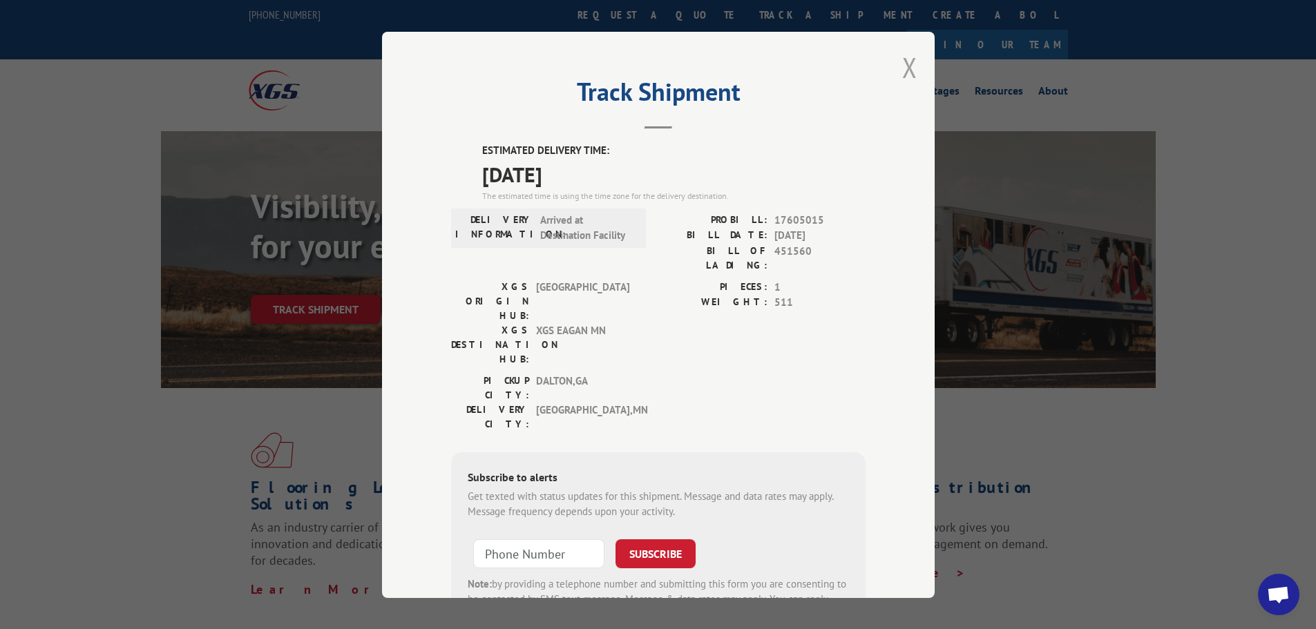
click at [906, 71] on button "Close modal" at bounding box center [909, 67] width 15 height 37
